Goal: Task Accomplishment & Management: Manage account settings

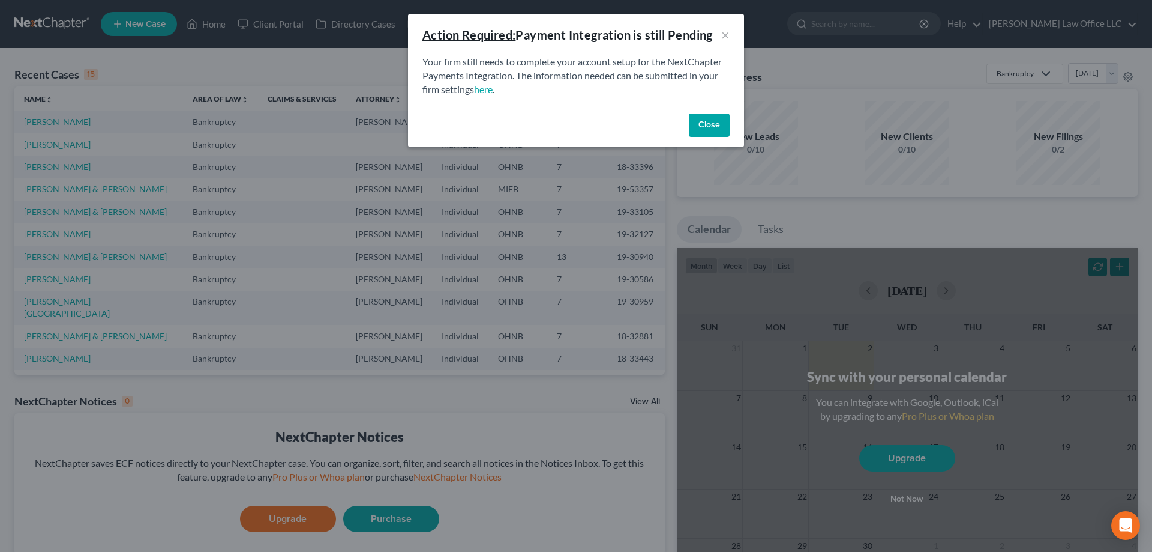
click at [703, 124] on button "Close" at bounding box center [709, 125] width 41 height 24
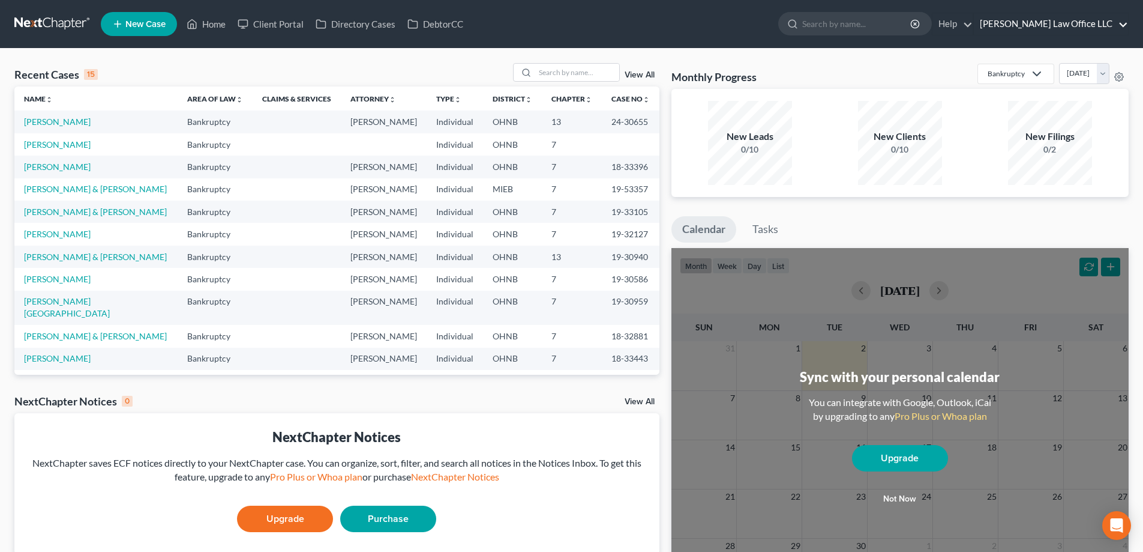
click at [1094, 29] on link "Shinaver Law Office LLC" at bounding box center [1051, 24] width 154 height 22
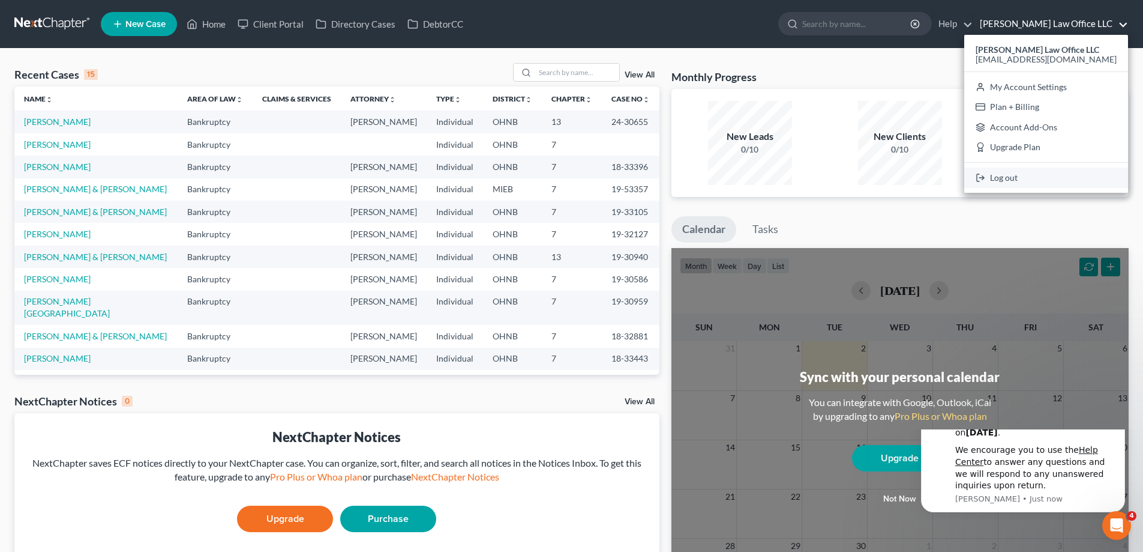
click at [1028, 177] on link "Log out" at bounding box center [1046, 177] width 164 height 20
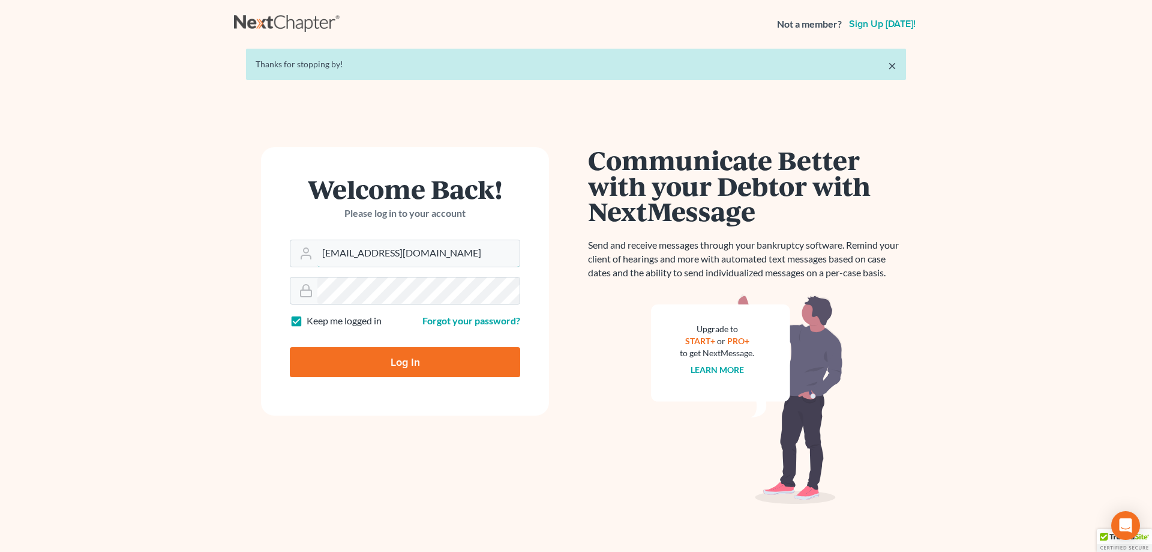
drag, startPoint x: 448, startPoint y: 254, endPoint x: 77, endPoint y: 216, distance: 372.2
click at [77, 216] on main "× Thanks for stopping by! Welcome Back! Please log in to your account Email Add…" at bounding box center [576, 291] width 1152 height 487
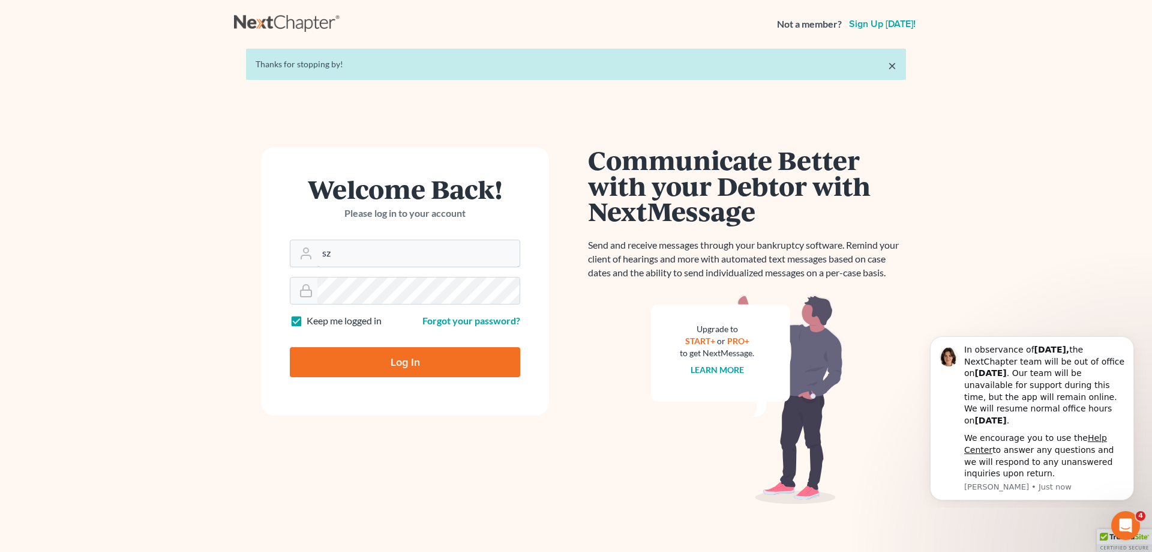
type input "szyndorf@lawrz.com"
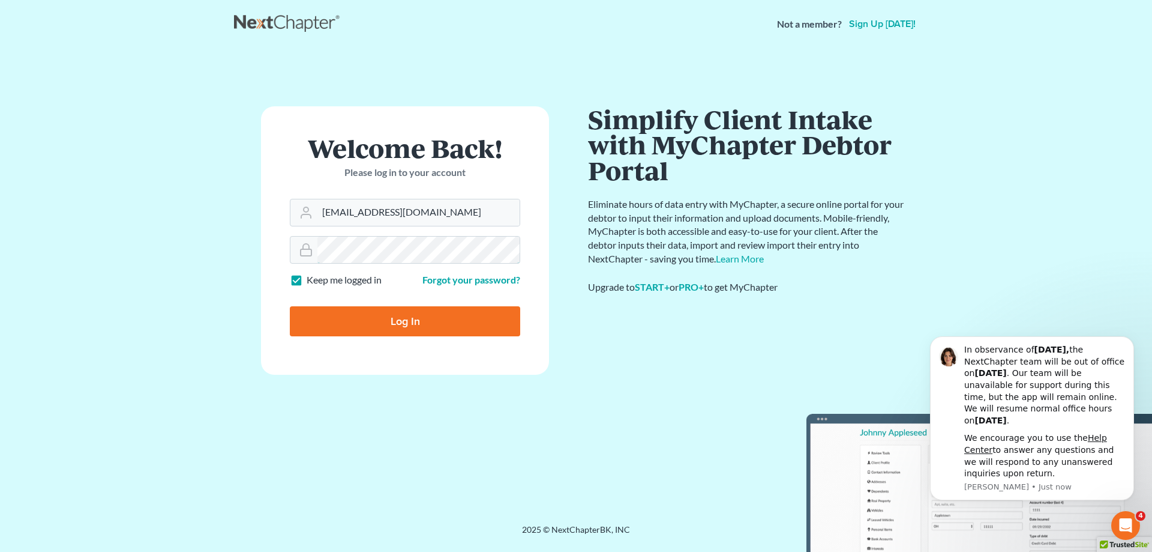
drag, startPoint x: 432, startPoint y: 295, endPoint x: 249, endPoint y: 239, distance: 191.5
click at [249, 239] on div "Welcome Back! Please log in to your account Email Address szyndorf@lawrz.com Pa…" at bounding box center [405, 285] width 342 height 359
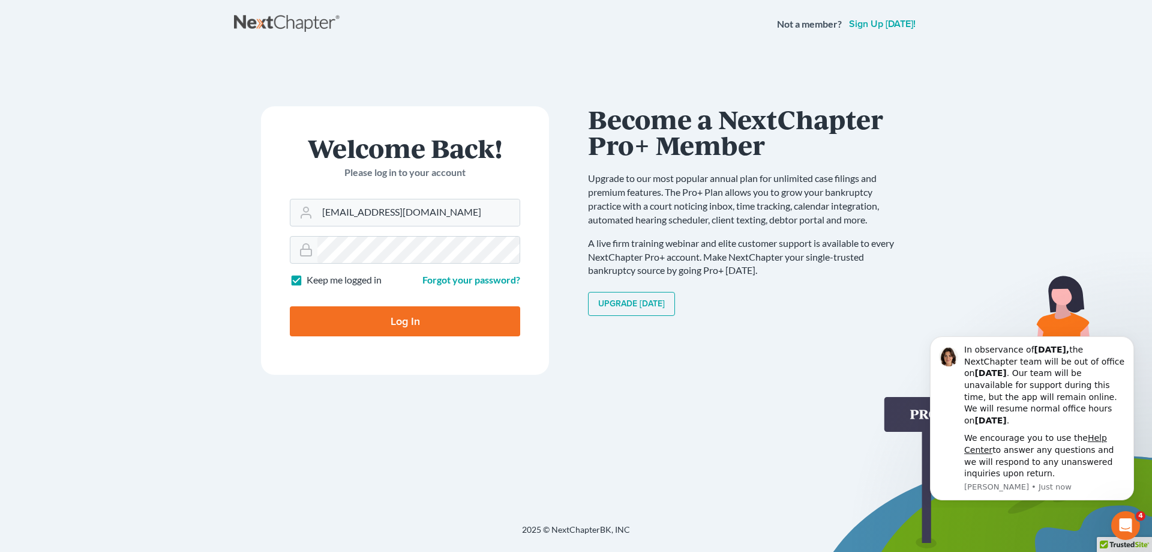
click at [307, 278] on label "Keep me logged in" at bounding box center [344, 280] width 75 height 14
click at [311, 278] on input "Keep me logged in" at bounding box center [315, 277] width 8 height 8
checkbox input "false"
click at [348, 321] on input "Log In" at bounding box center [405, 321] width 230 height 30
type input "Thinking..."
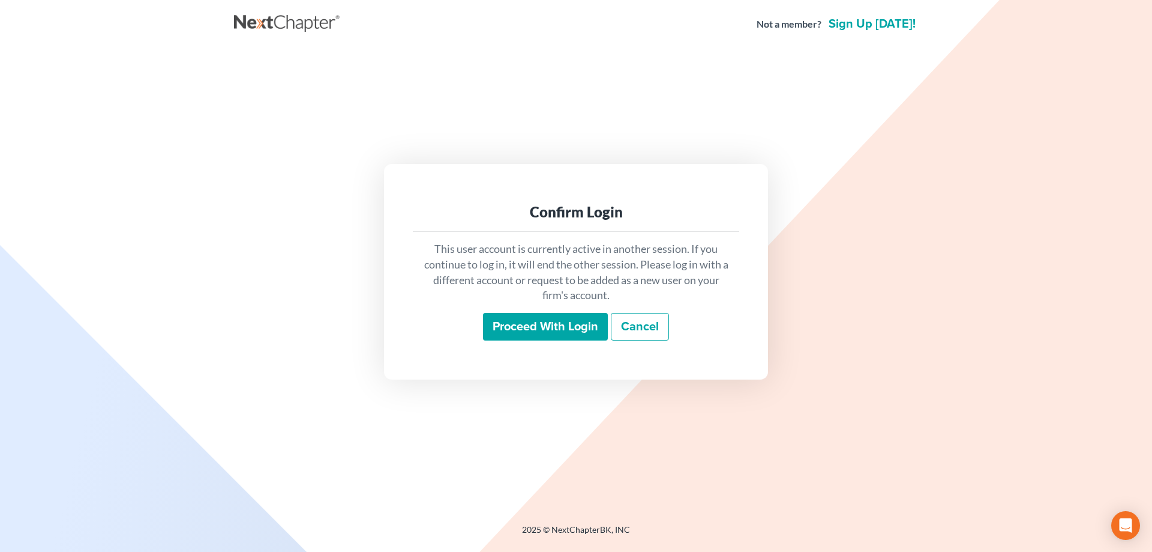
click at [547, 329] on input "Proceed with login" at bounding box center [545, 327] width 125 height 28
